Goal: Information Seeking & Learning: Find specific fact

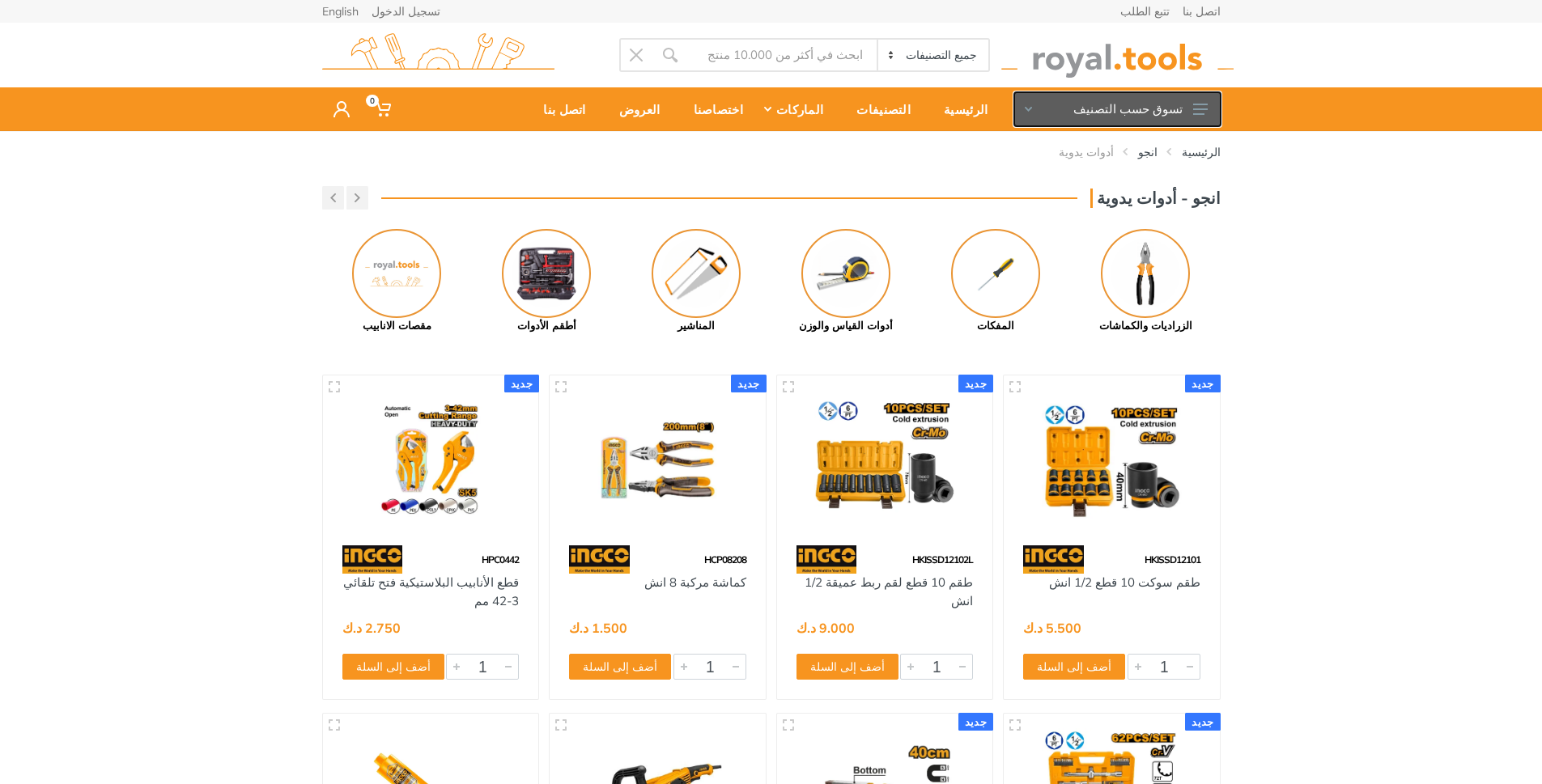
click at [1199, 100] on button "تسوق حسب التصنيف" at bounding box center [1117, 109] width 206 height 34
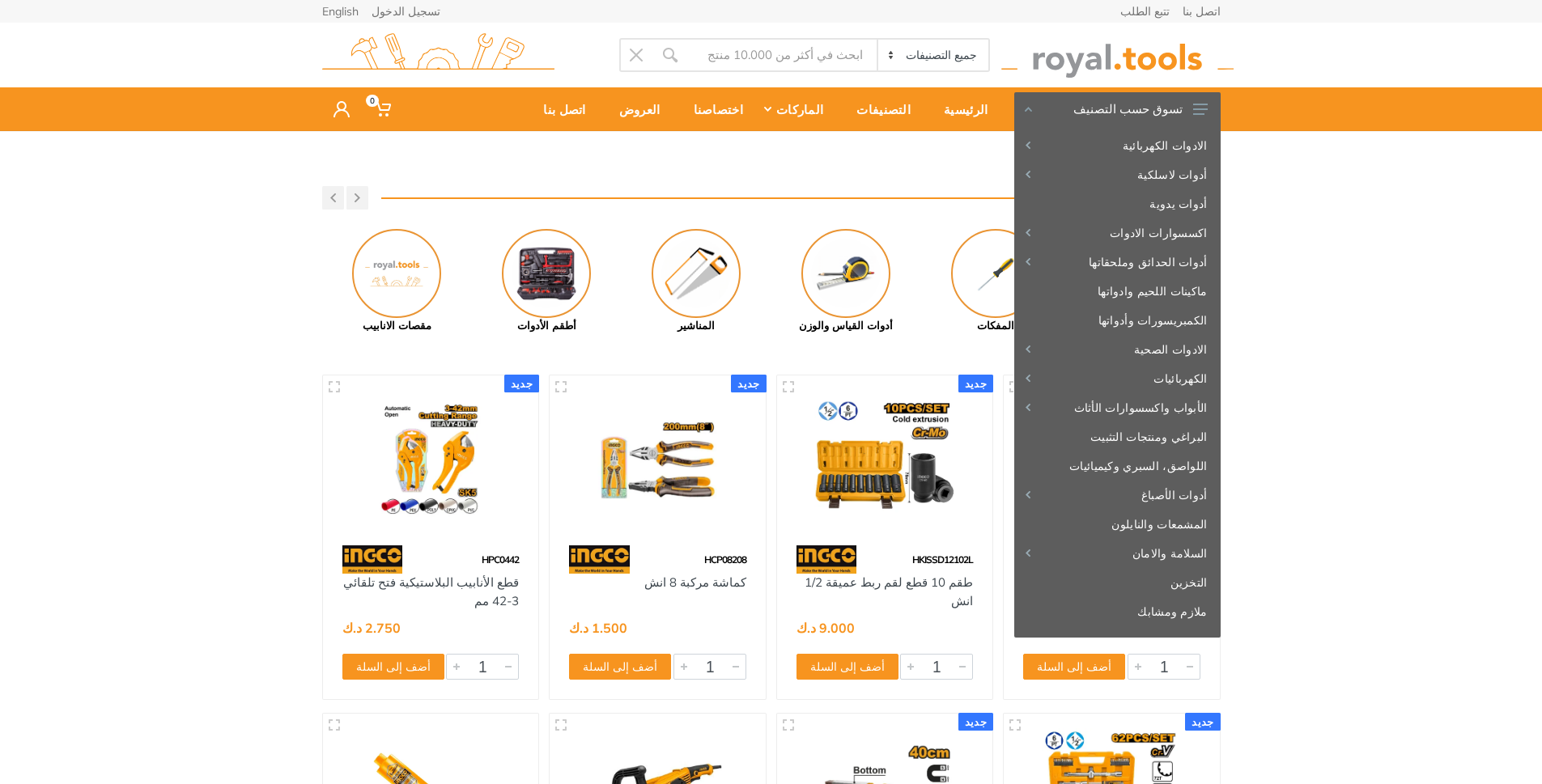
drag, startPoint x: 1375, startPoint y: 384, endPoint x: 1367, endPoint y: 377, distance: 10.6
click at [1375, 384] on div "الرئيسية انجو أدوات يدوية انجو - أدوات يدوية Next 1" at bounding box center [771, 775] width 1542 height 1288
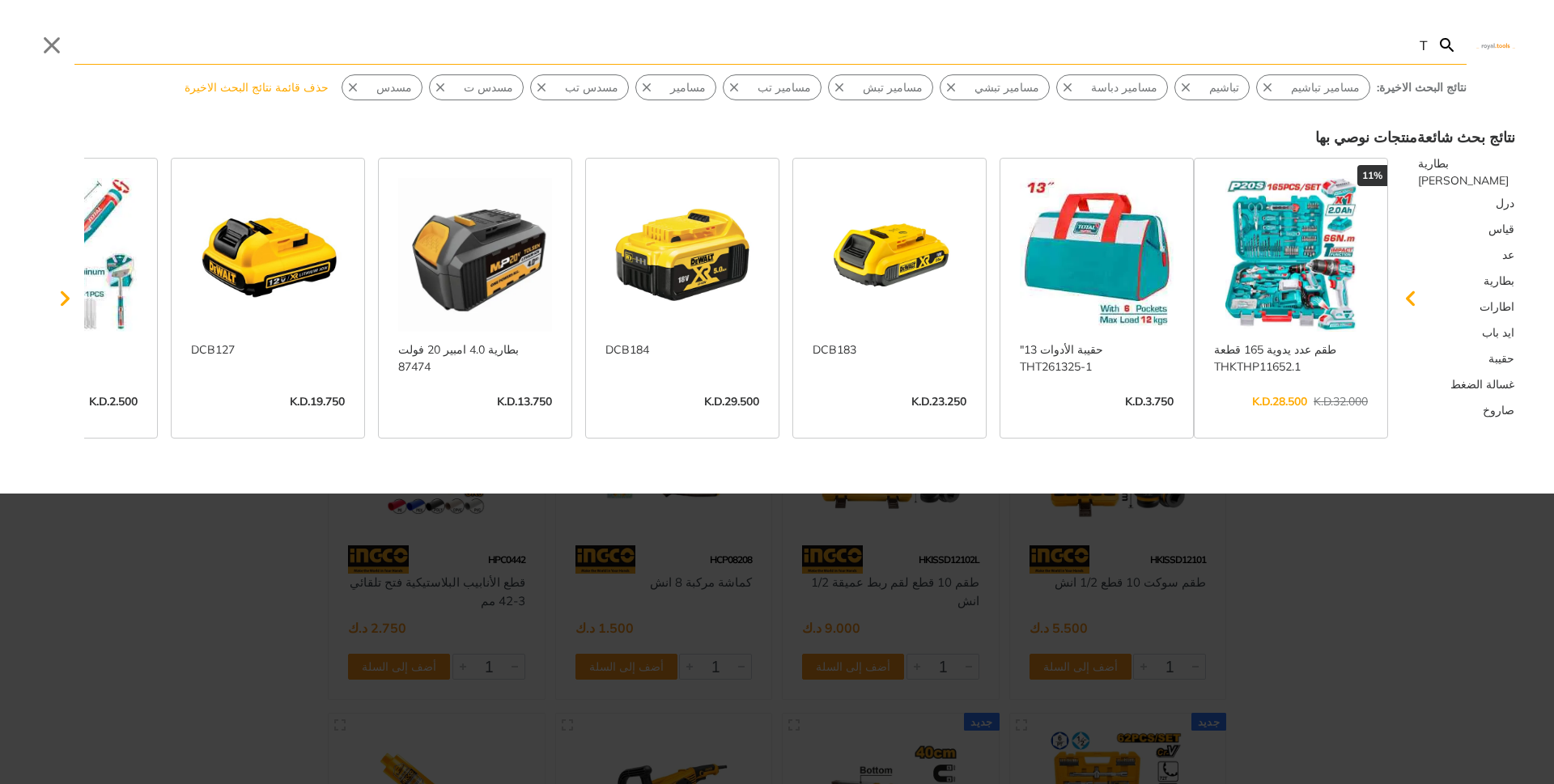
type input "T"
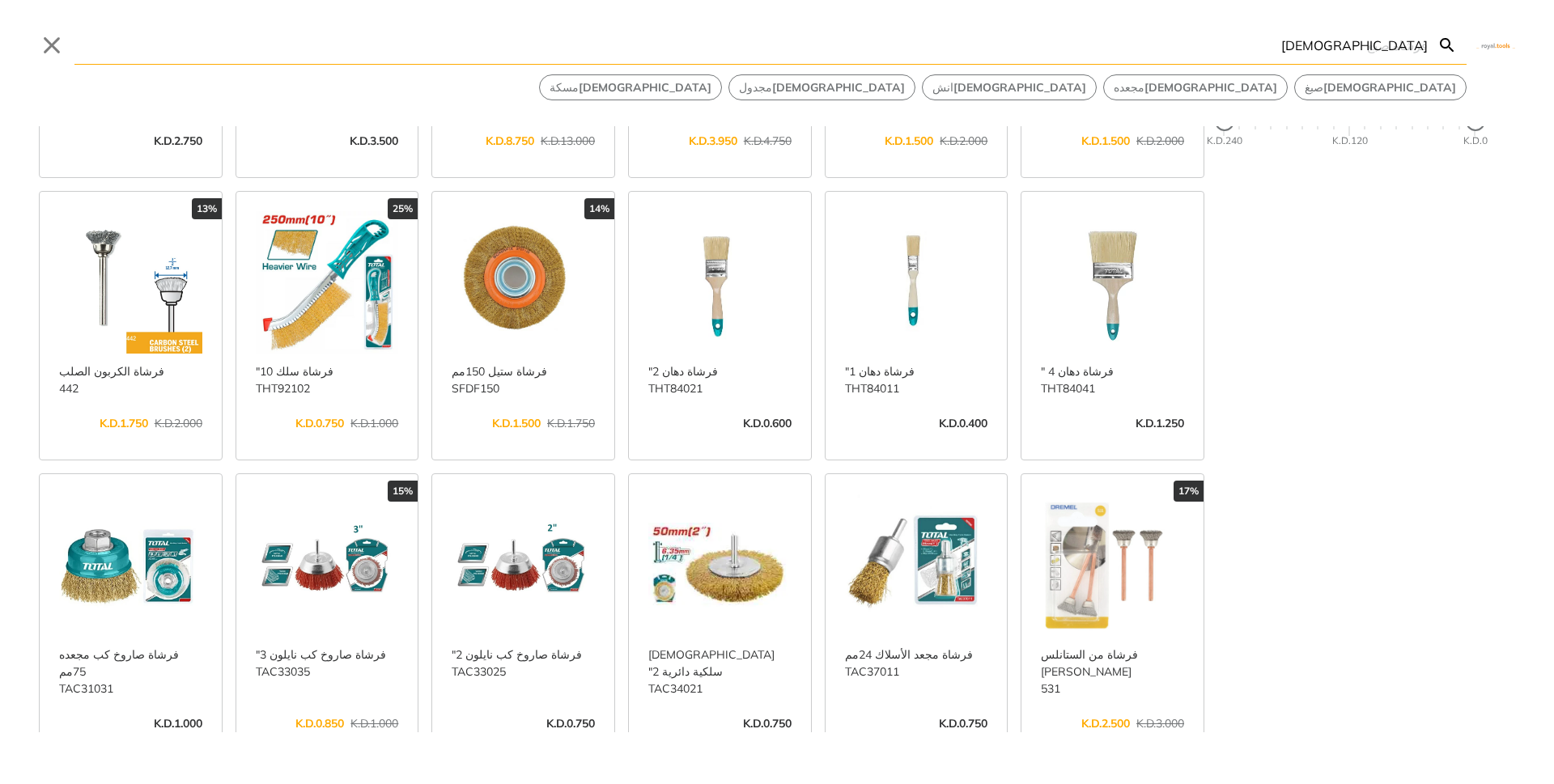
scroll to position [323, 0]
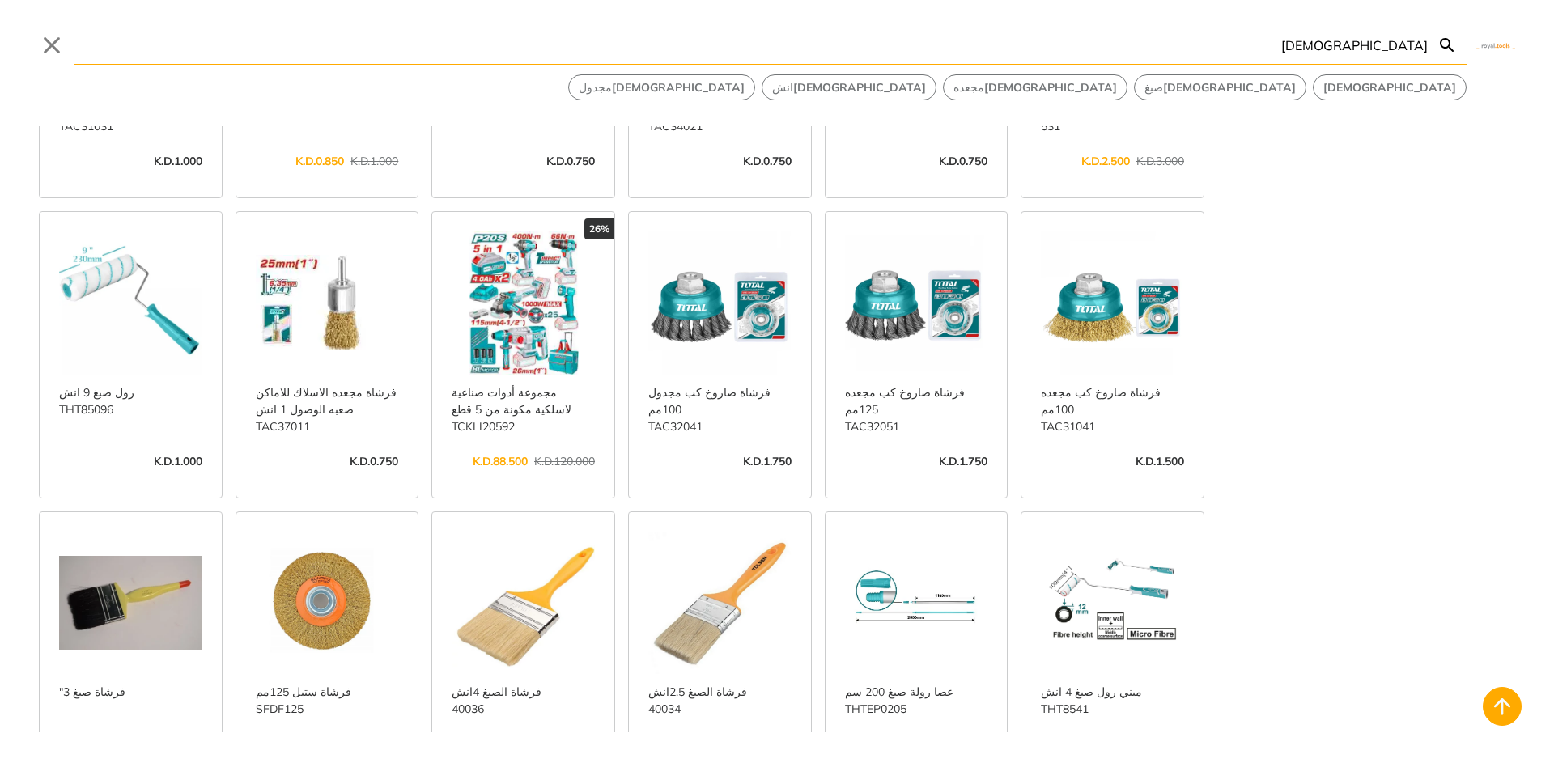
scroll to position [890, 0]
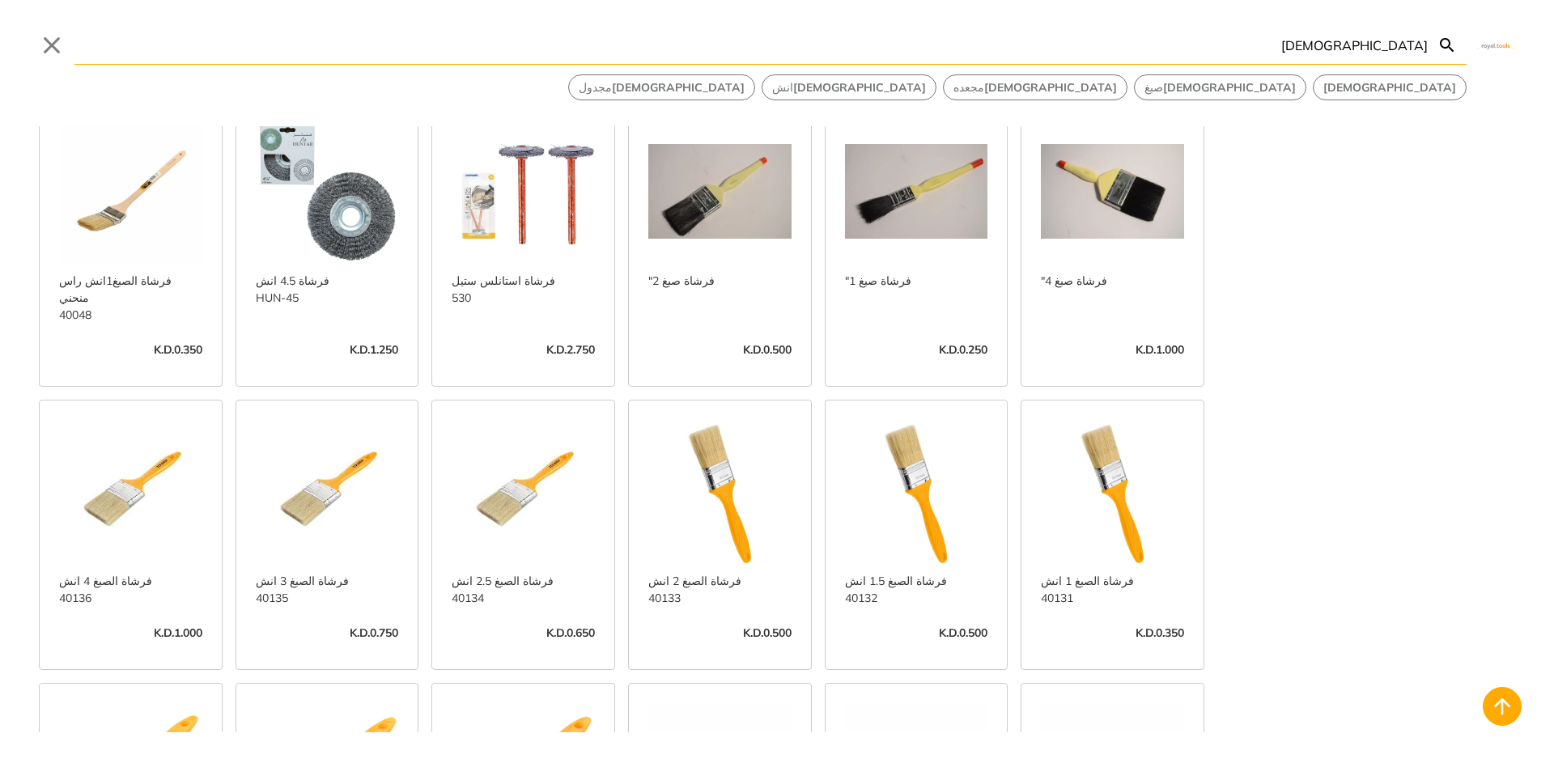
scroll to position [1861, 0]
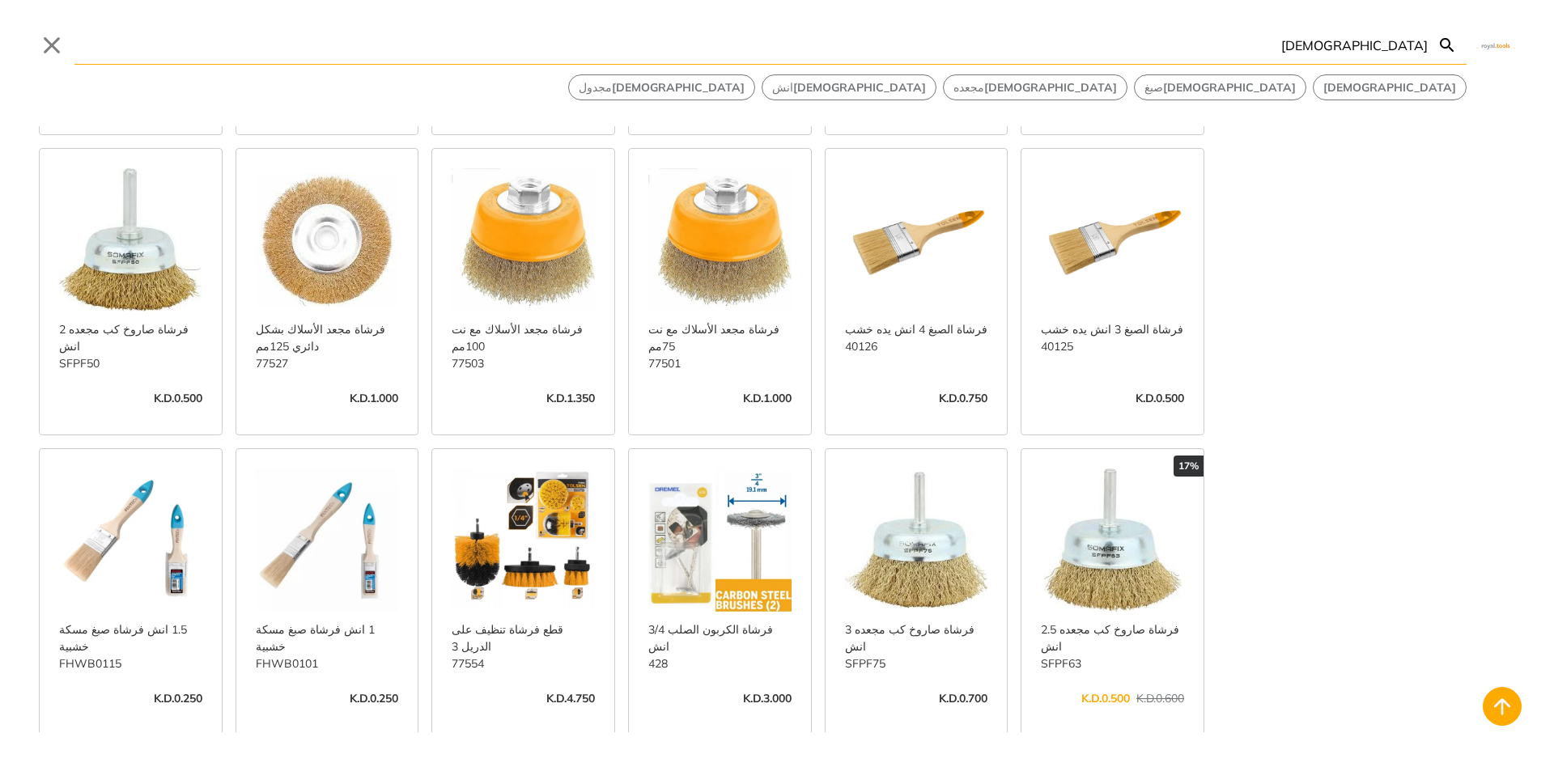
scroll to position [3318, 0]
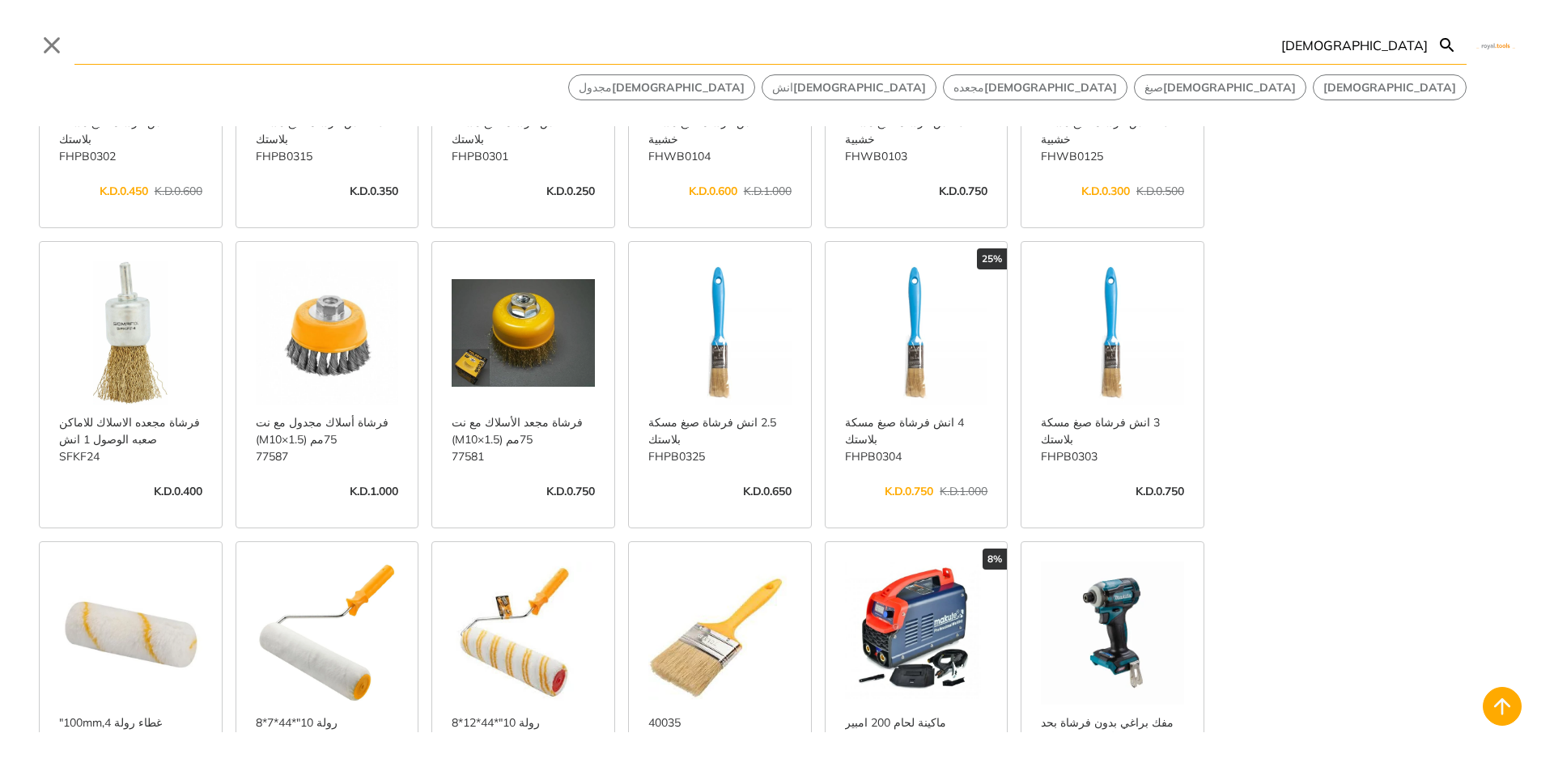
scroll to position [4289, 0]
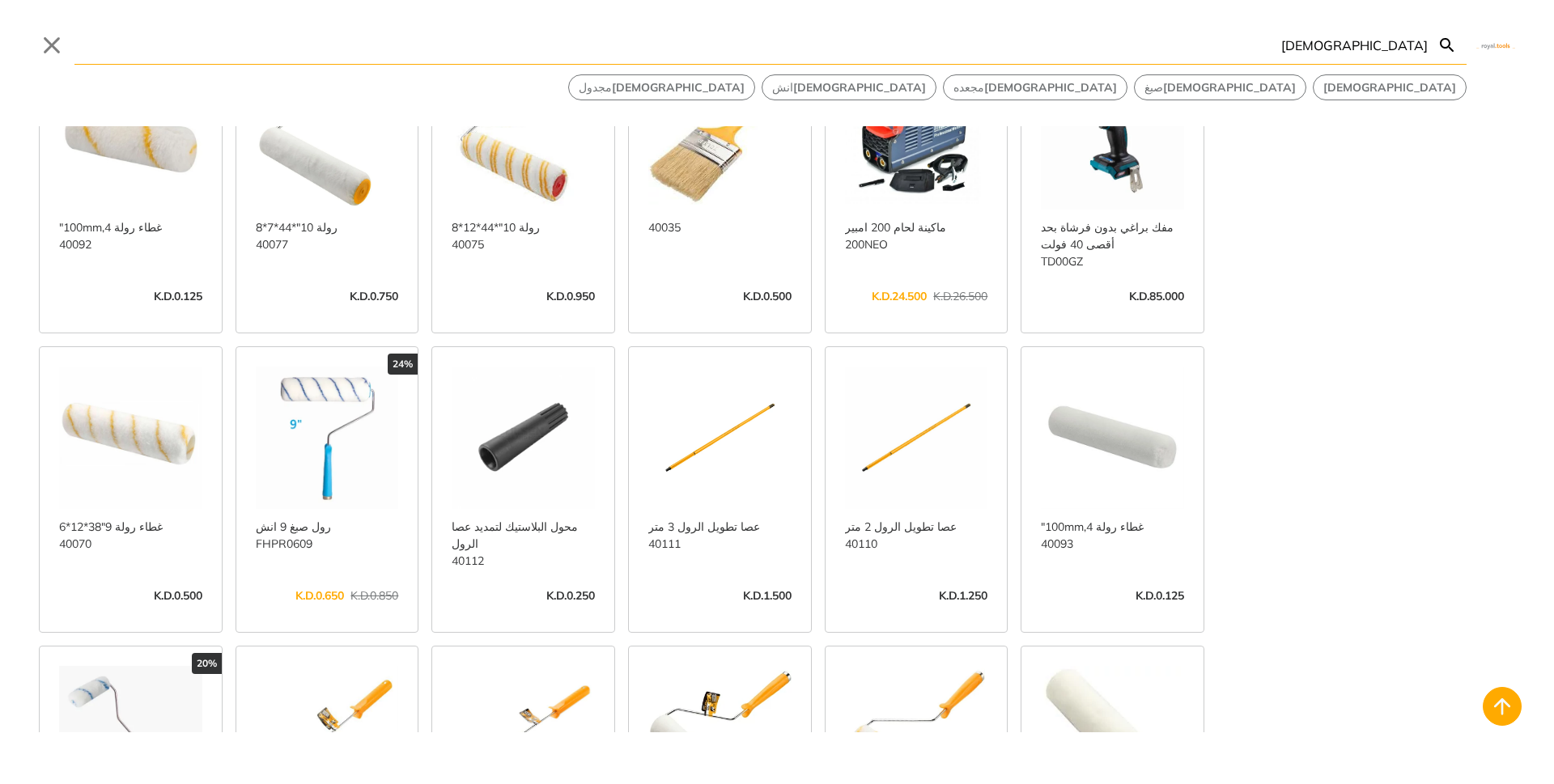
scroll to position [4775, 0]
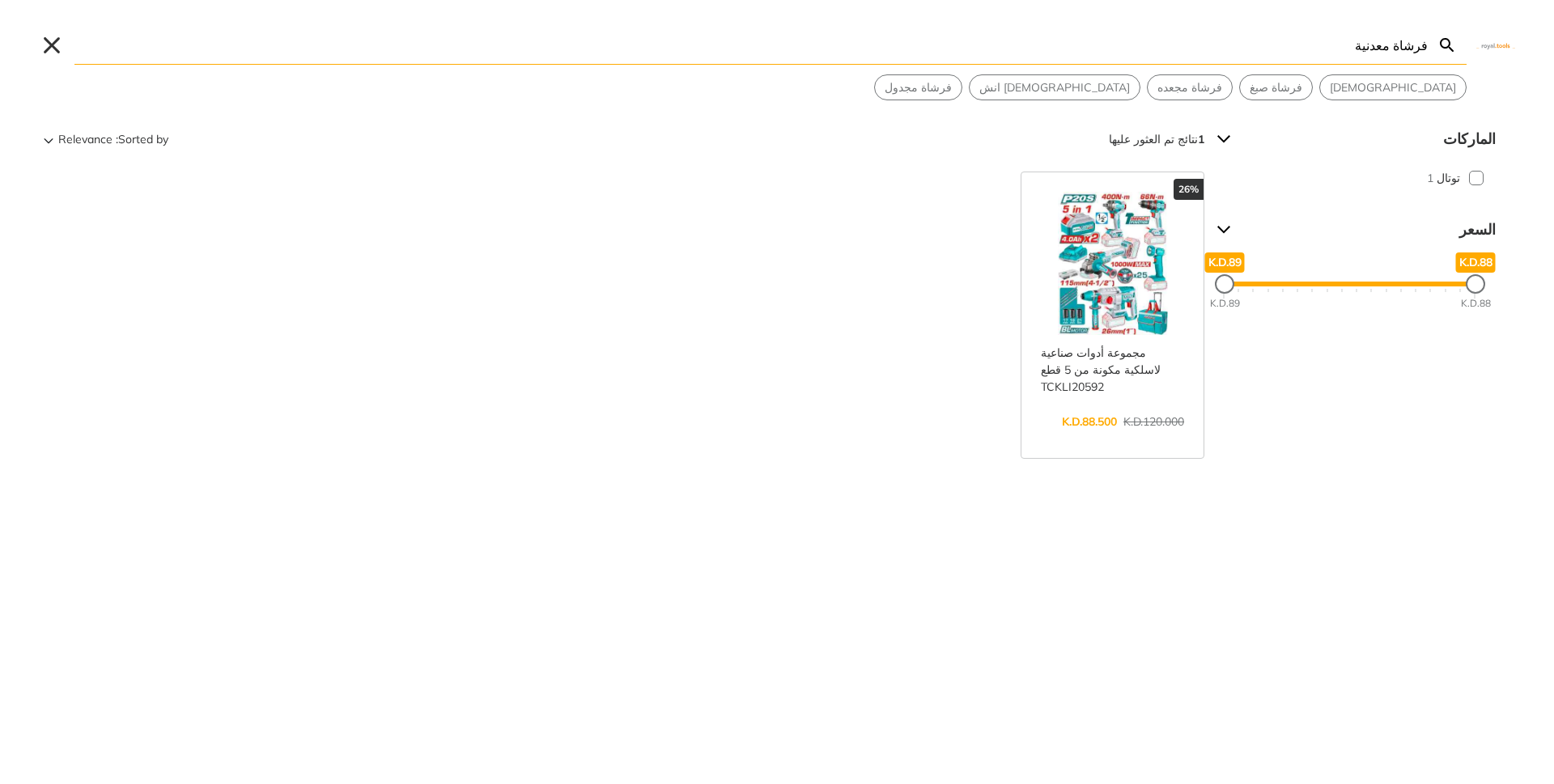
type input "فرشاة معدنية"
click at [53, 39] on button "Close" at bounding box center [52, 46] width 26 height 26
